Goal: Transaction & Acquisition: Purchase product/service

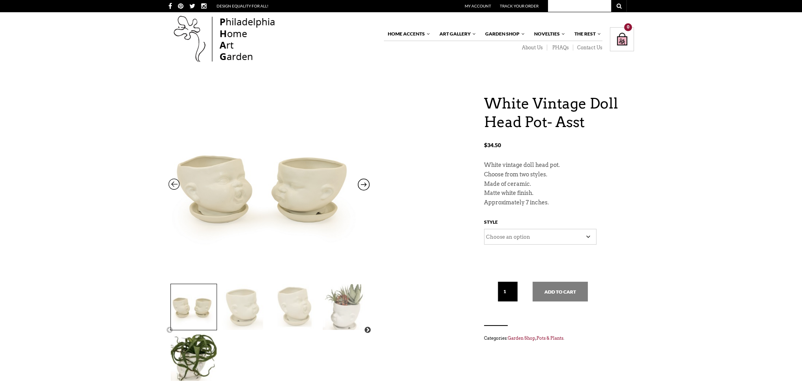
click at [458, 187] on div "White Vintage Doll Head Pot- Asst $ 34.50 Previous Next White Vintage Doll Head…" at bounding box center [400, 245] width 465 height 303
click at [339, 306] on img at bounding box center [346, 307] width 46 height 46
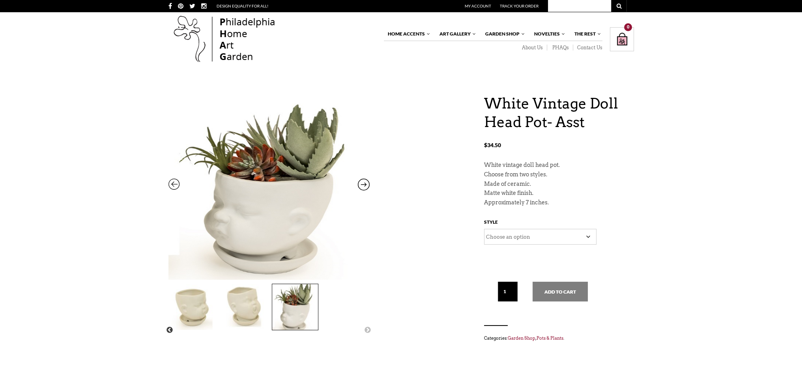
click at [303, 303] on img at bounding box center [295, 307] width 46 height 46
click at [243, 303] on img at bounding box center [244, 307] width 46 height 46
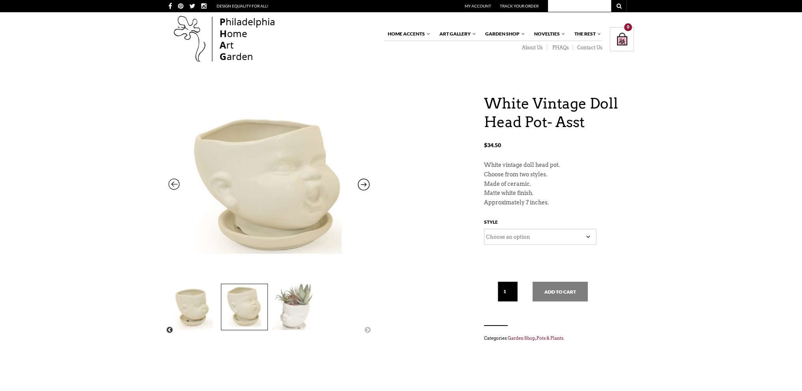
click at [194, 305] on img at bounding box center [194, 307] width 46 height 46
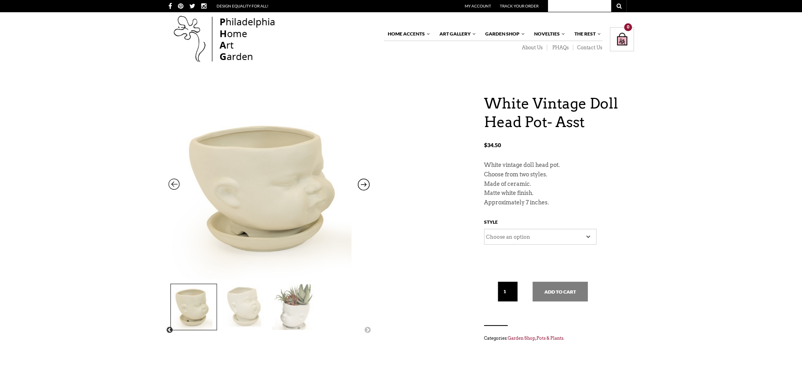
click at [394, 120] on div "White Vintage Doll Head Pot- Asst $ 34.50 Previous Next White Vintage Doll Head…" at bounding box center [400, 245] width 465 height 303
